Goal: Task Accomplishment & Management: Complete application form

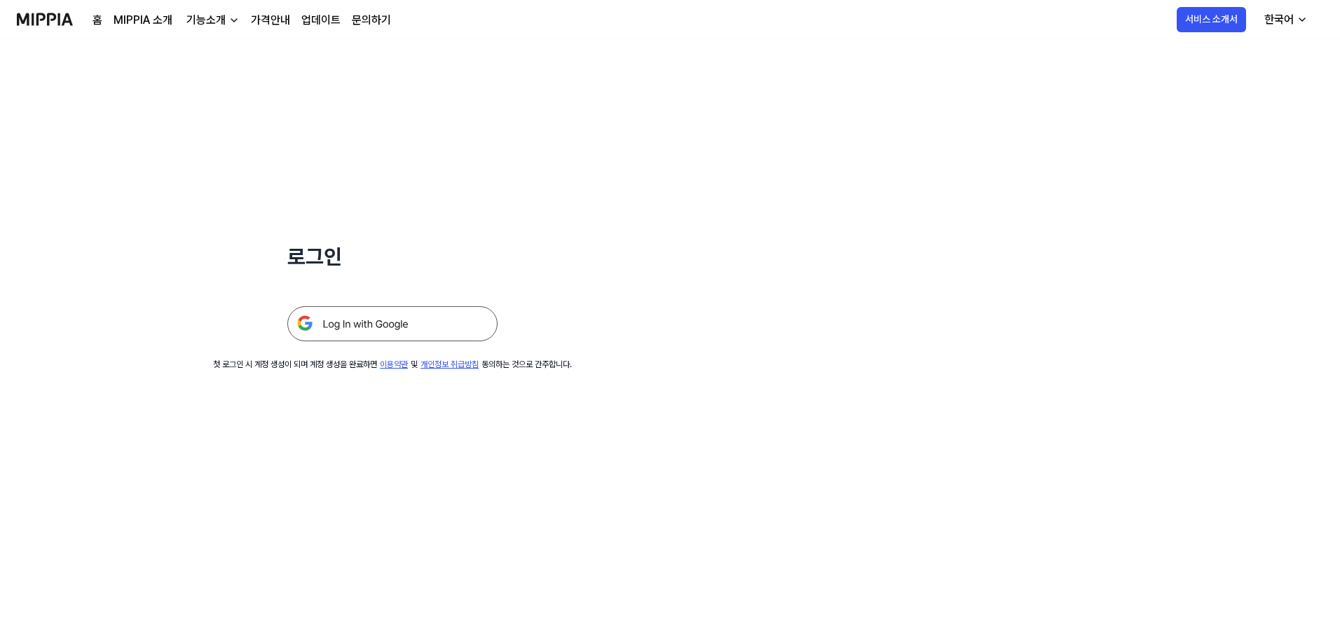
click at [337, 279] on img at bounding box center [392, 323] width 210 height 35
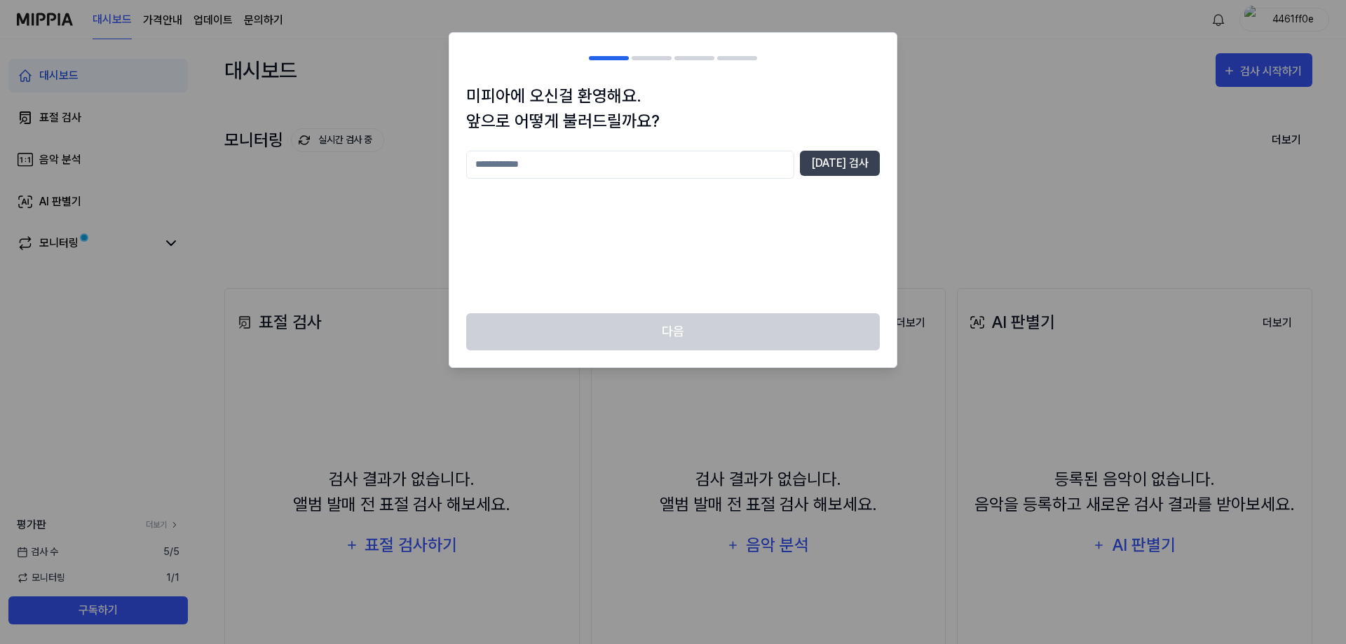
click at [775, 167] on input "text" at bounding box center [630, 165] width 328 height 28
type input "*******"
click at [881, 160] on div "미피아에 오신걸 환영해요. 앞으로 어떻게 불러드릴까요? ******* [DATE] 검사" at bounding box center [672, 198] width 447 height 230
drag, startPoint x: 867, startPoint y: 160, endPoint x: 837, endPoint y: 182, distance: 36.6
click at [866, 159] on button "[DATE] 검사" at bounding box center [840, 163] width 80 height 25
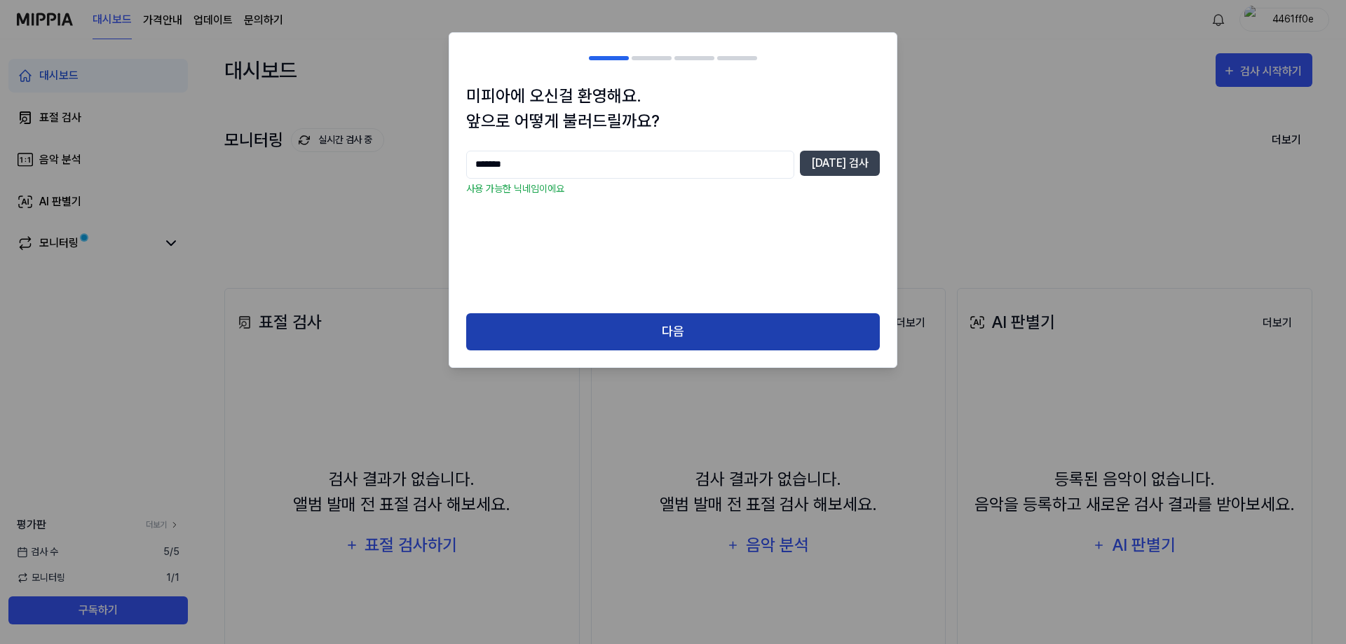
click at [665, 325] on button "다음" at bounding box center [672, 331] width 413 height 37
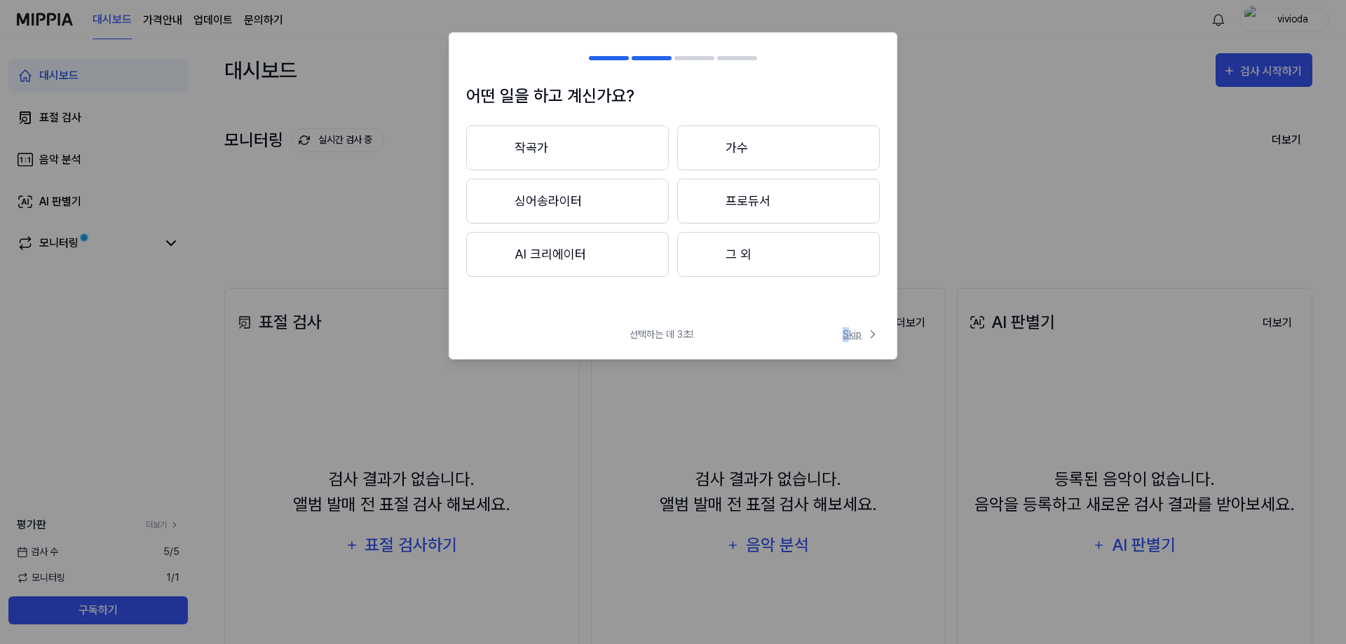
drag, startPoint x: 845, startPoint y: 326, endPoint x: 854, endPoint y: 330, distance: 9.4
click at [849, 327] on div "어떤 일을 하고 계신가요? 작곡가 가수 싱어송라이터 프로듀서 AI 크리에이터 그 외 선택하는 데 3초! Skip Skip" at bounding box center [673, 195] width 449 height 327
click at [854, 330] on span "Skip" at bounding box center [860, 334] width 37 height 15
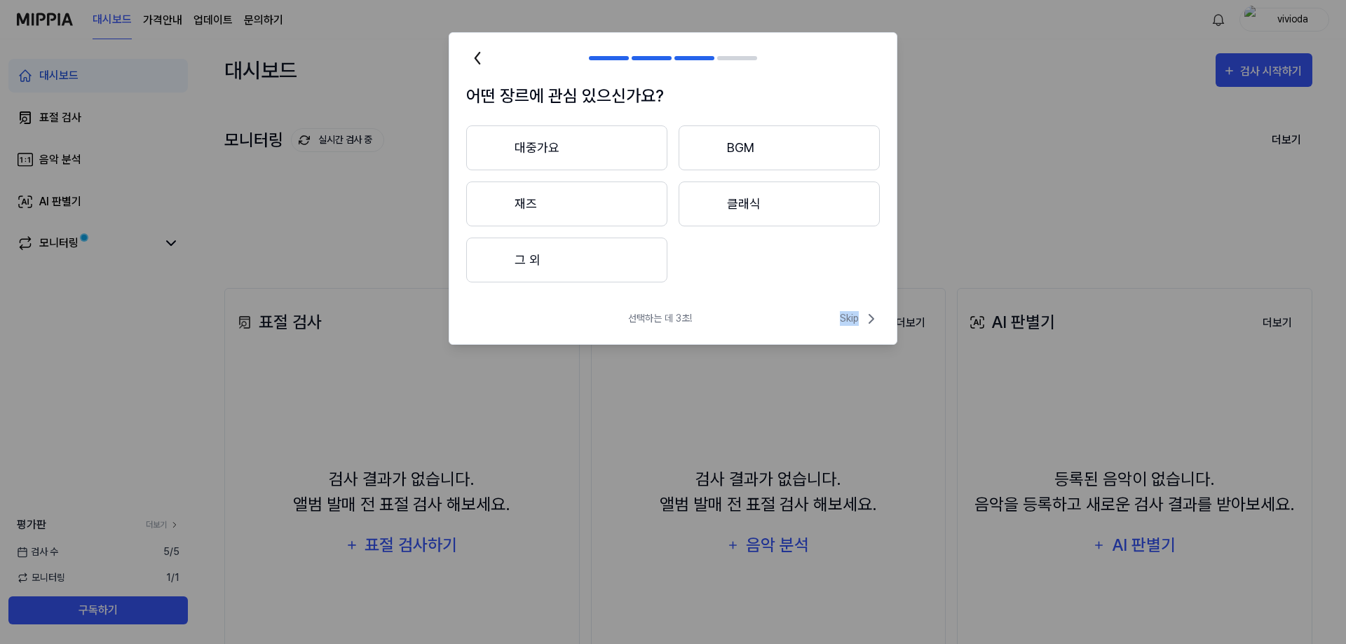
click at [854, 330] on div "선택하는 데 3초! Skip" at bounding box center [672, 327] width 447 height 34
click at [856, 321] on span "Skip" at bounding box center [860, 318] width 40 height 17
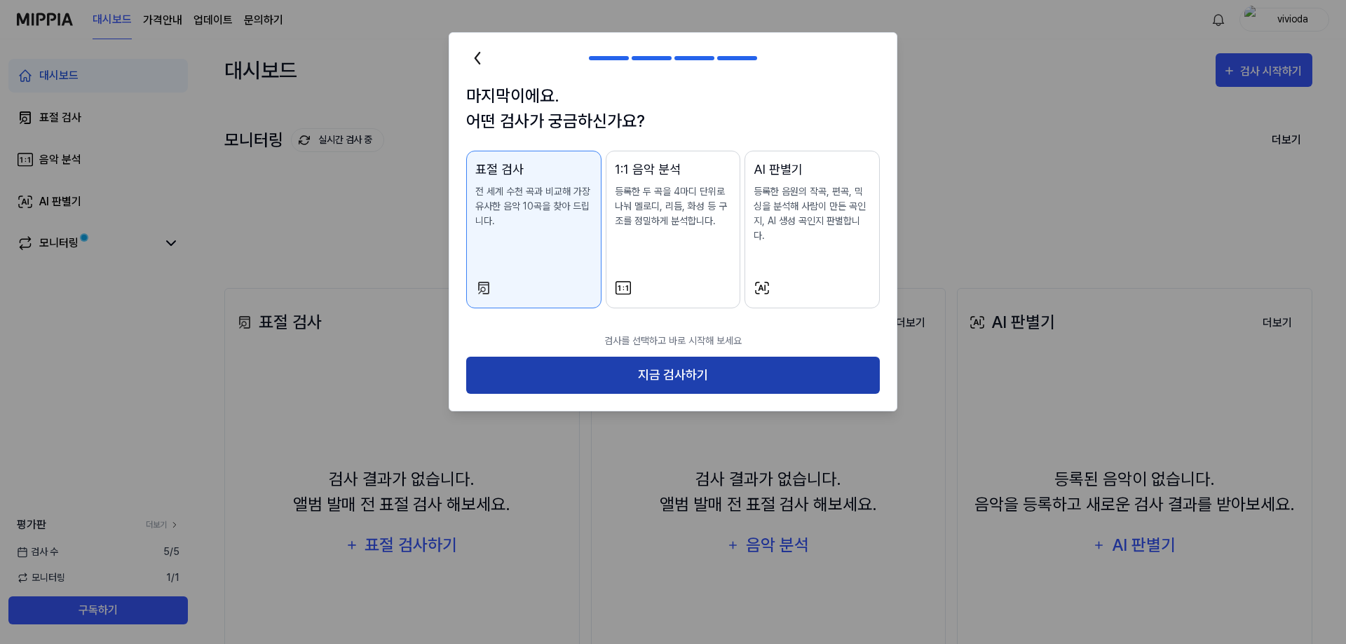
click at [570, 357] on button "지금 검사하기" at bounding box center [672, 375] width 413 height 37
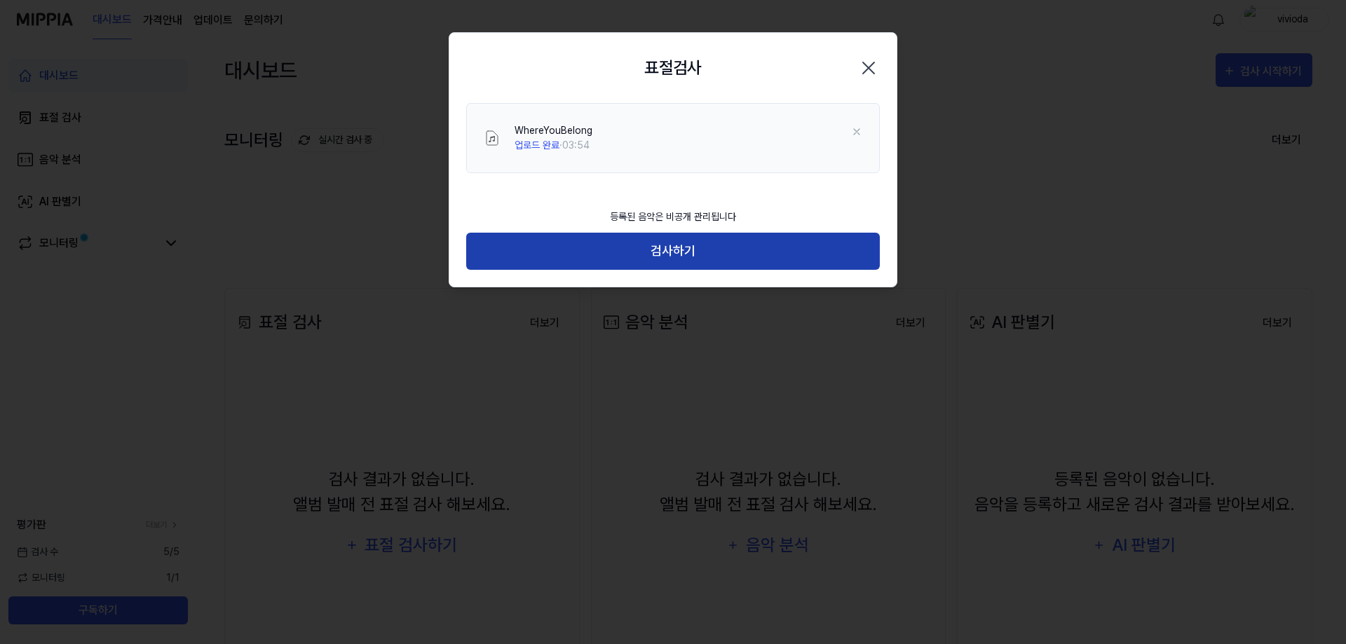
click at [683, 261] on button "검사하기" at bounding box center [672, 251] width 413 height 37
